Goal: Navigation & Orientation: Understand site structure

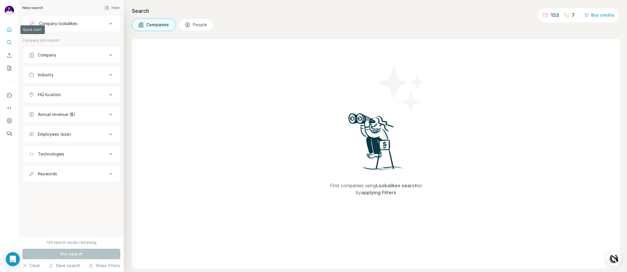
click at [9, 30] on icon "Quick start" at bounding box center [9, 29] width 4 height 4
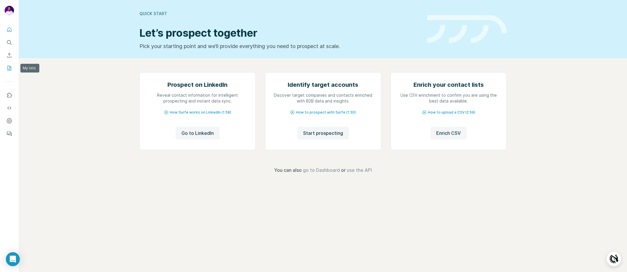
click at [11, 69] on icon "My lists" at bounding box center [10, 68] width 4 height 5
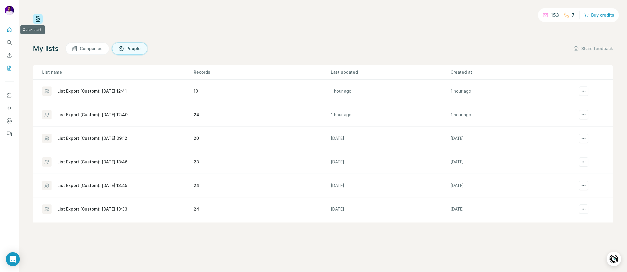
click at [10, 29] on icon "Quick start" at bounding box center [9, 30] width 6 height 6
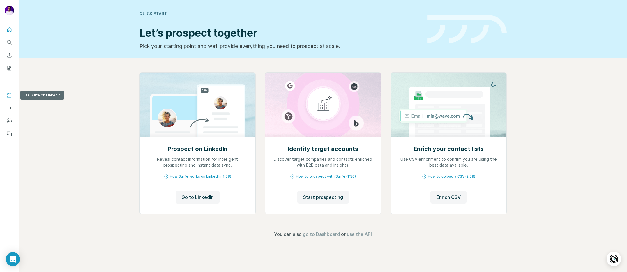
click at [7, 94] on icon "Use Surfe on LinkedIn" at bounding box center [9, 95] width 5 height 5
